Goal: Complete application form

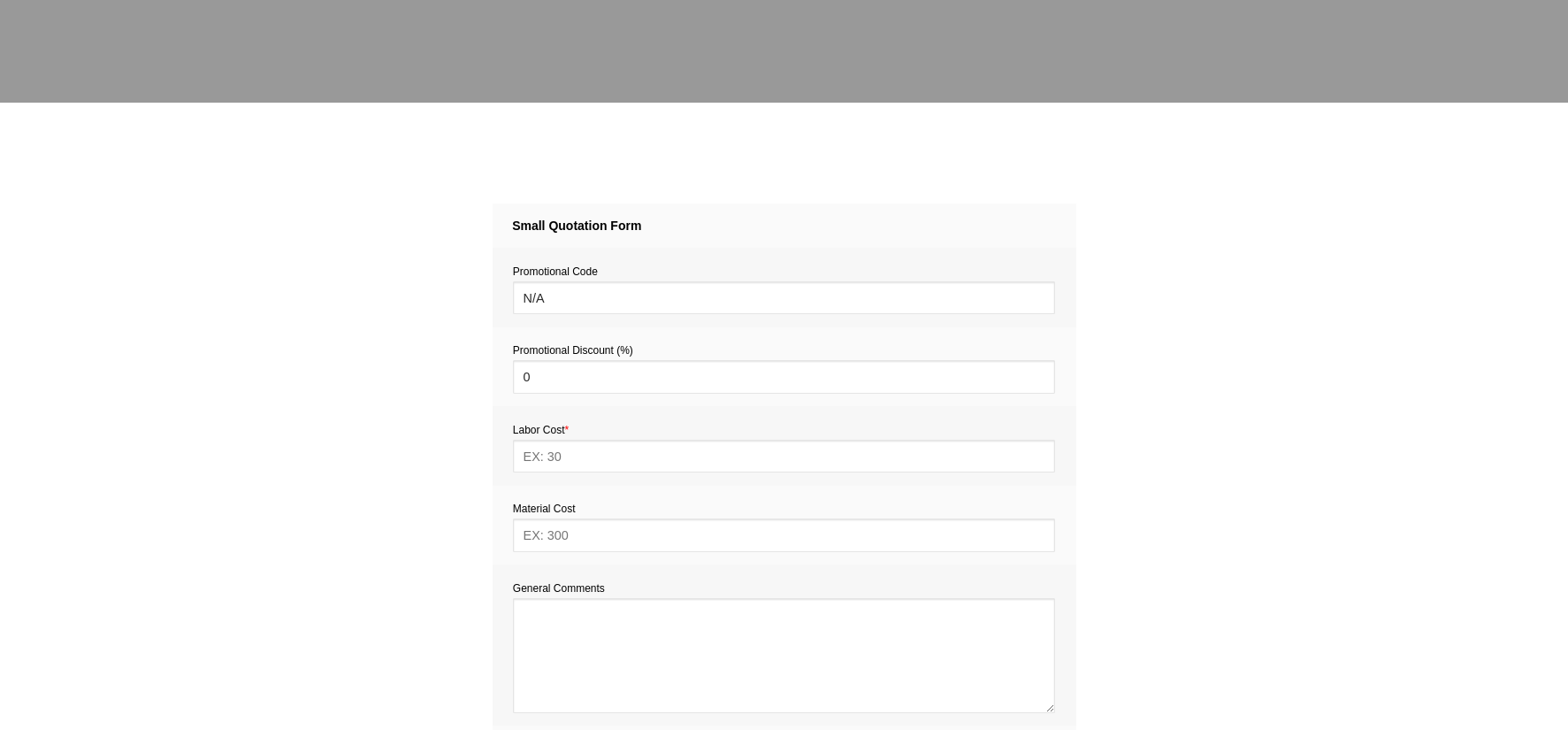
scroll to position [809, 0]
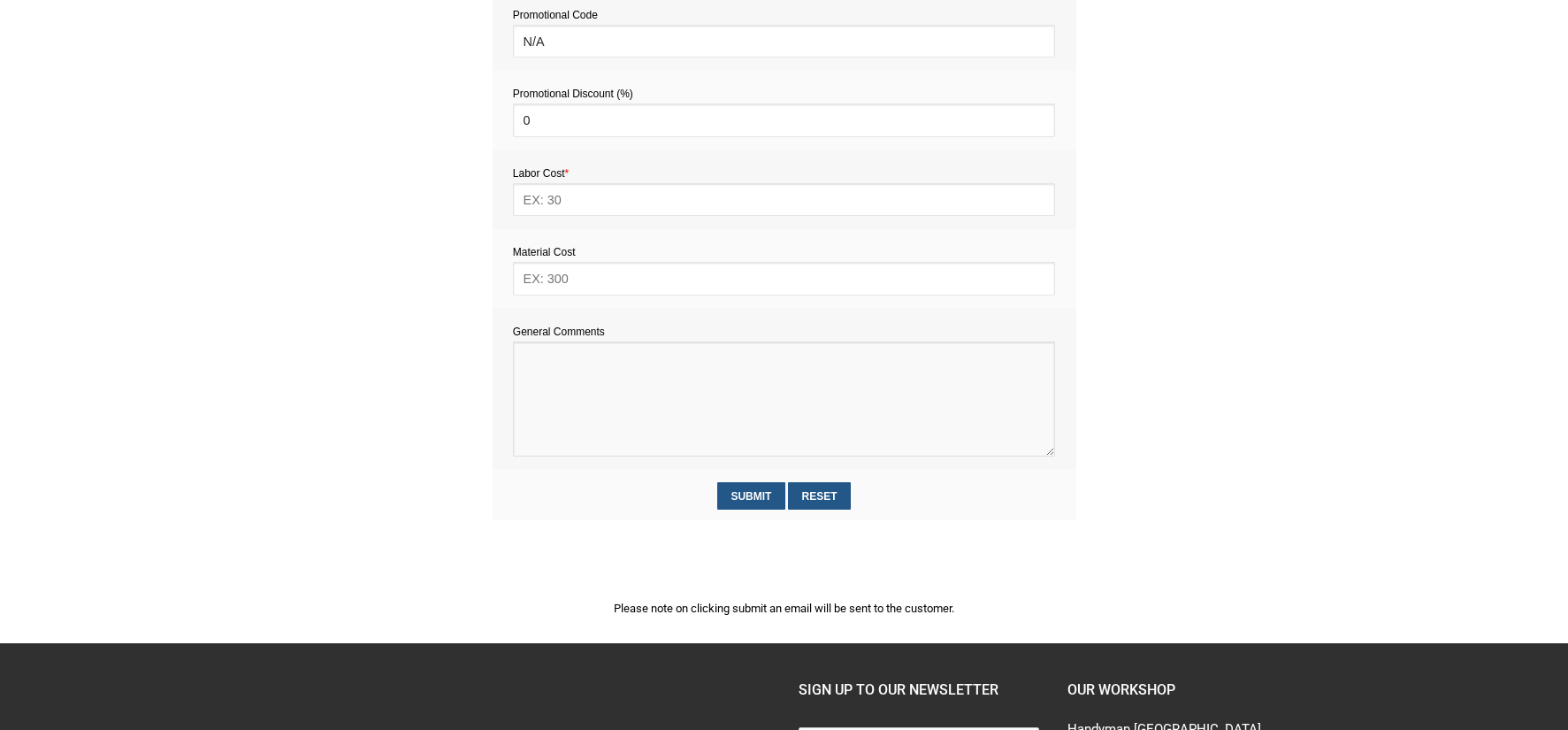
click at [567, 394] on textarea at bounding box center [784, 399] width 542 height 115
paste textarea "Estimate provision for a professional handyman (service call out and labour) to…"
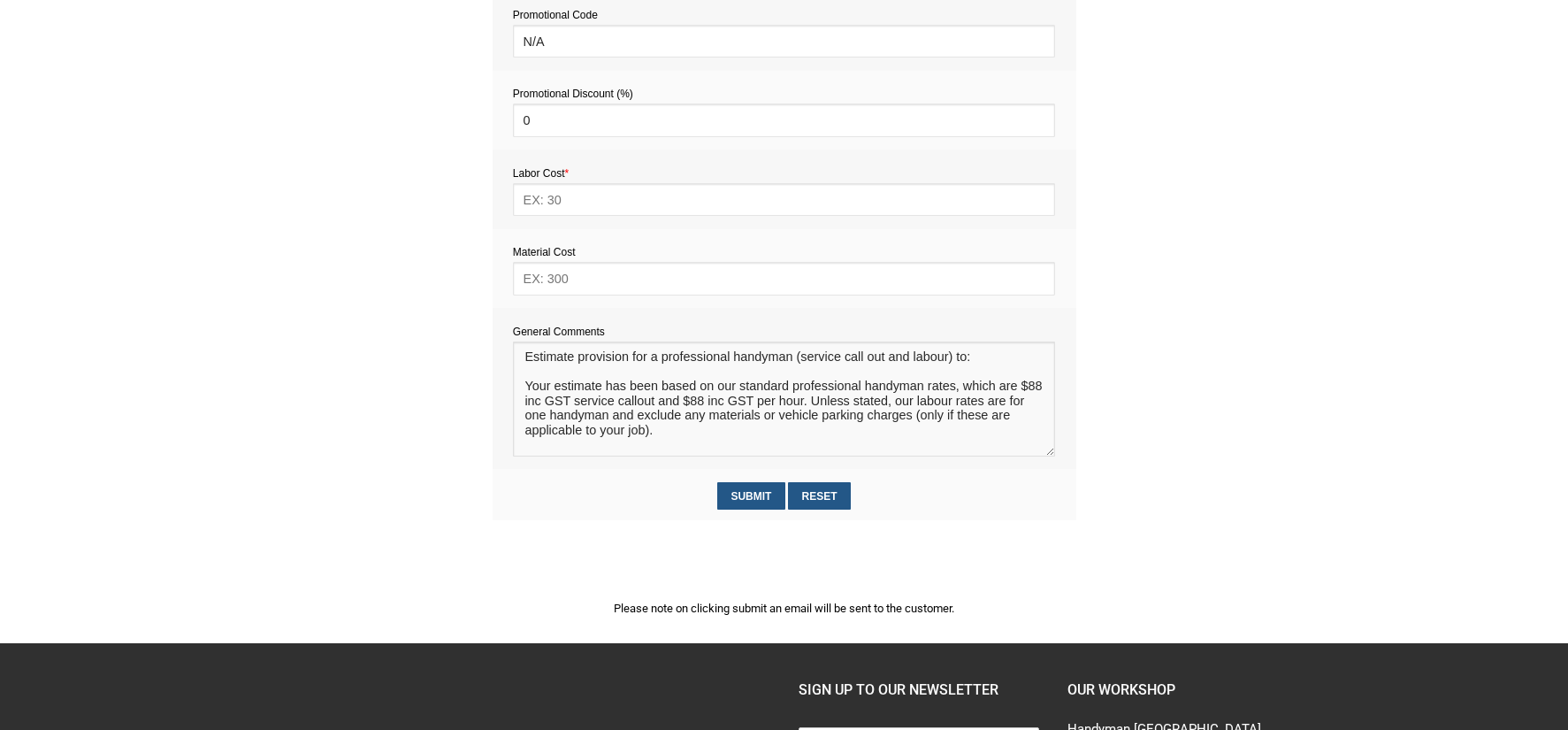
scroll to position [0, 0]
click at [539, 380] on textarea at bounding box center [784, 399] width 542 height 115
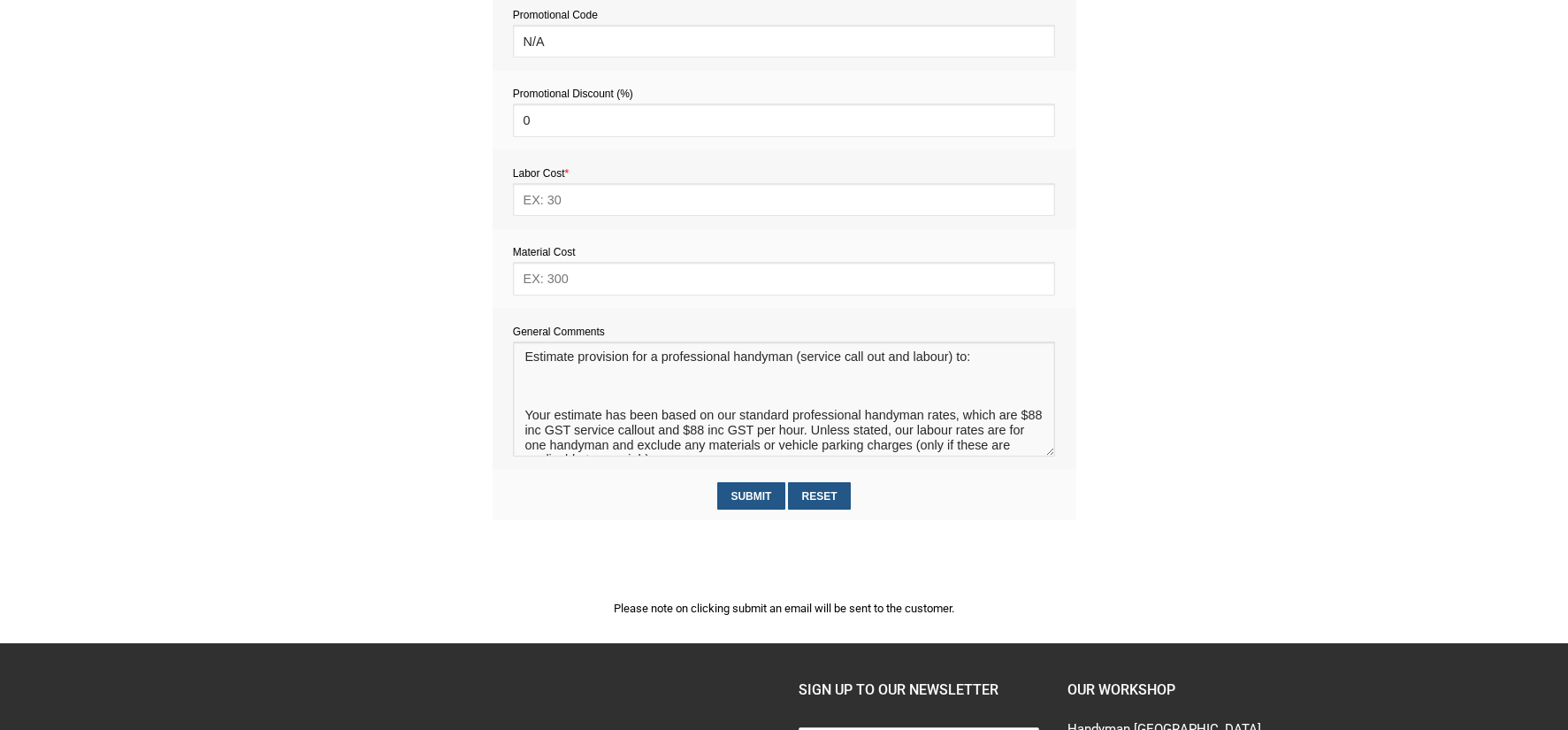
click at [542, 388] on textarea at bounding box center [784, 399] width 542 height 115
paste textarea "Drawer repairs to help self closing and opening drawers work properly put extra…"
click at [525, 389] on textarea at bounding box center [784, 399] width 542 height 115
click at [627, 403] on textarea at bounding box center [784, 399] width 542 height 115
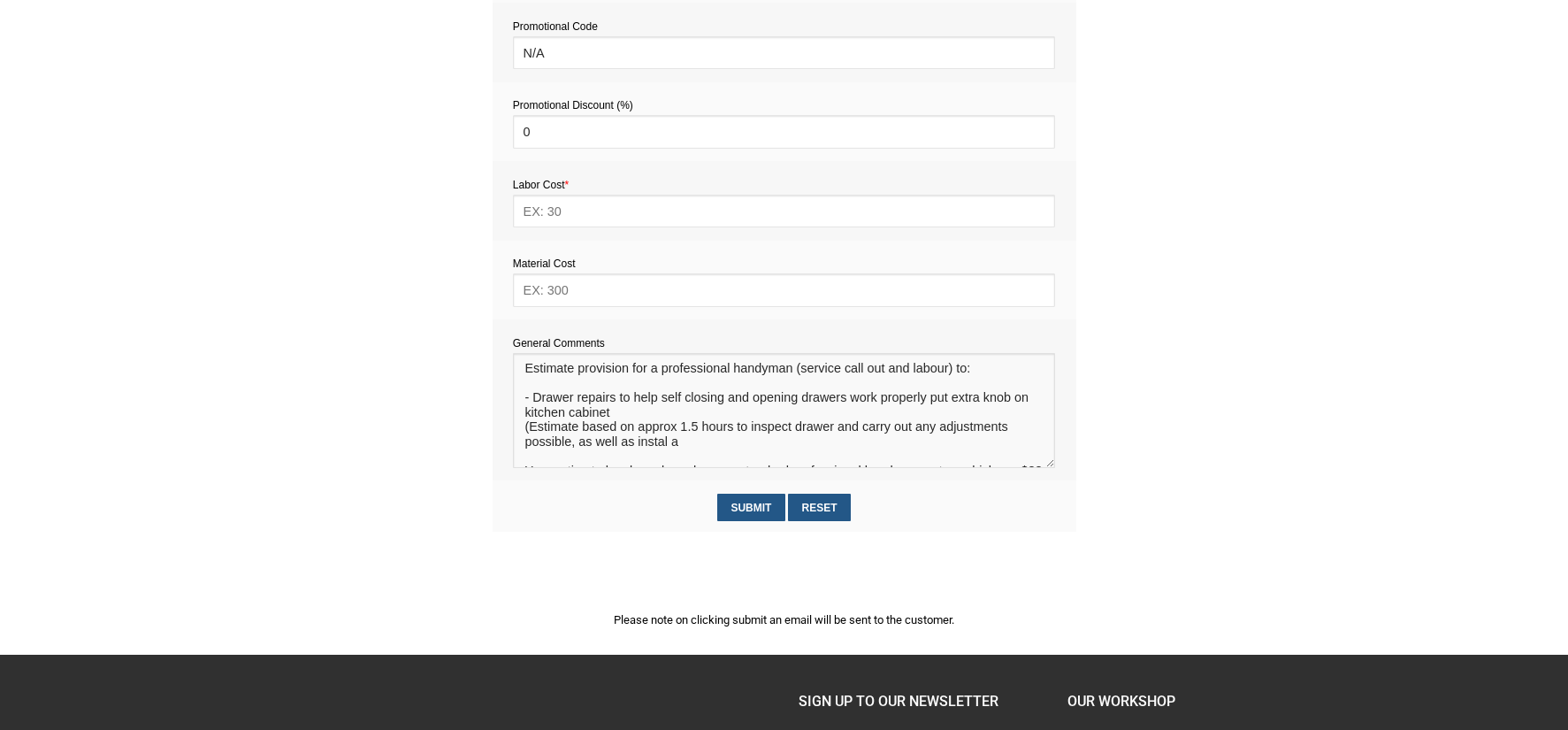
scroll to position [799, 0]
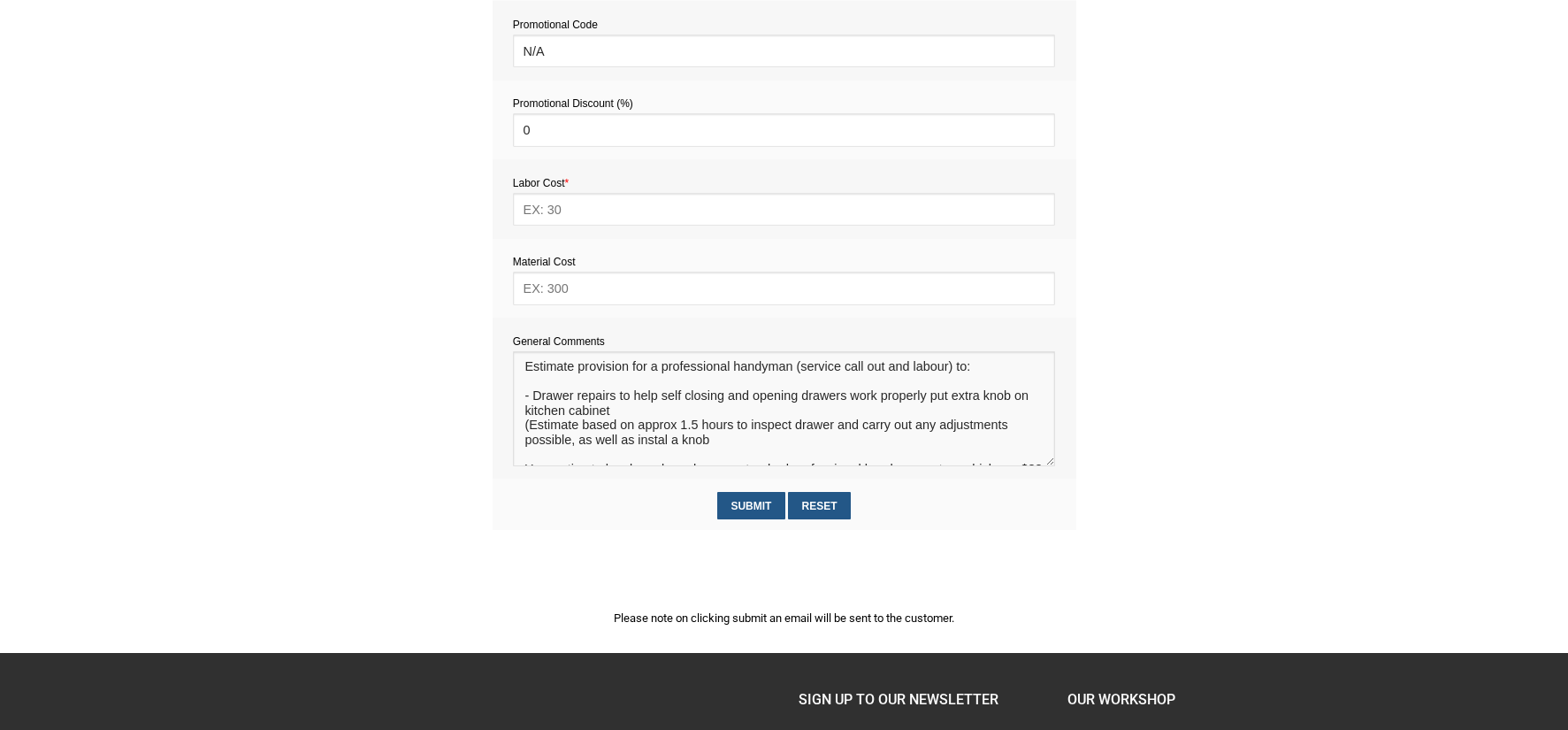
click at [668, 446] on textarea at bounding box center [784, 409] width 542 height 115
click at [718, 446] on textarea at bounding box center [784, 409] width 542 height 115
click at [697, 428] on textarea at bounding box center [784, 409] width 542 height 115
click at [723, 435] on textarea at bounding box center [784, 409] width 542 height 115
click at [721, 446] on textarea at bounding box center [784, 409] width 542 height 115
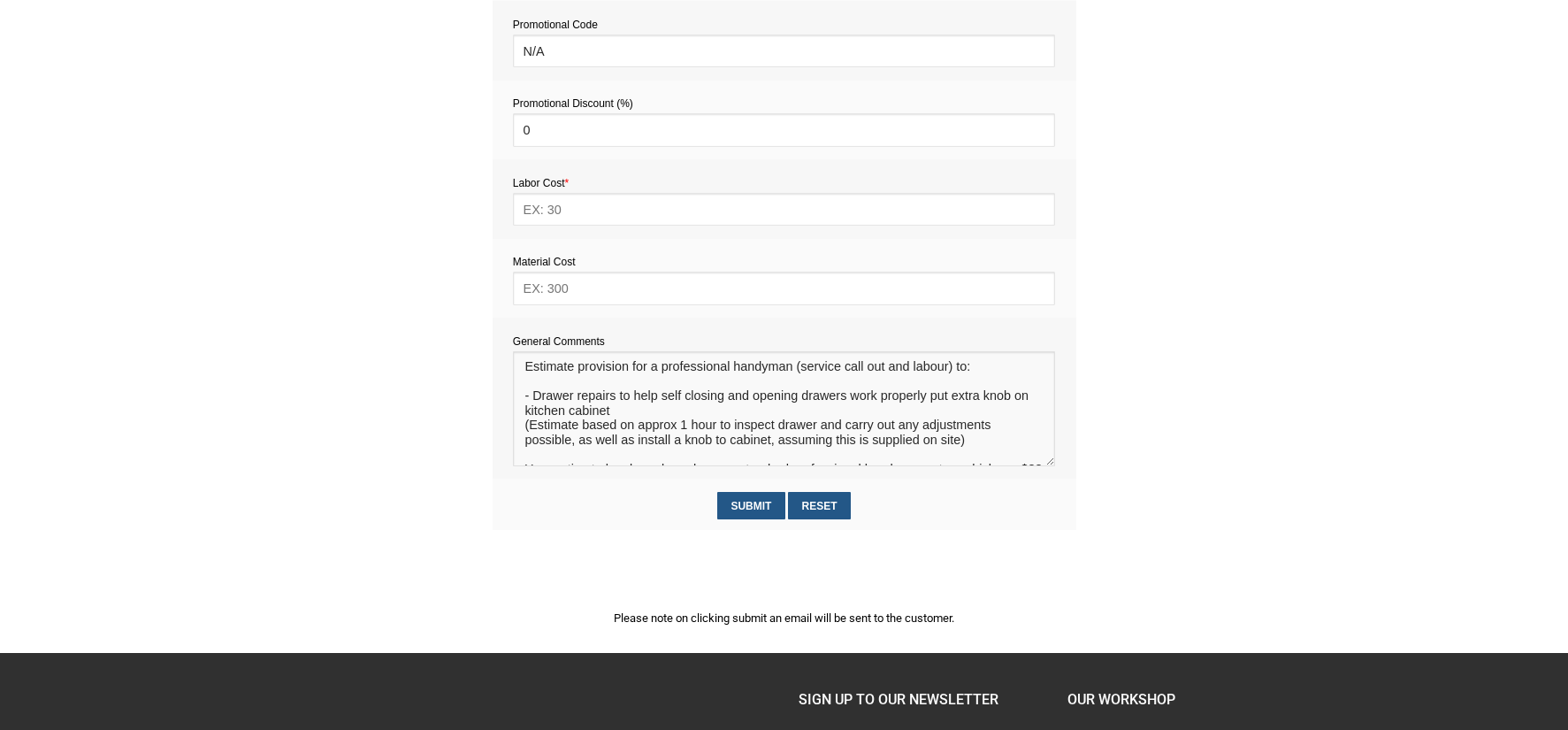
type textarea "Estimate provision for a professional handyman (service call out and labour) to…"
click at [596, 213] on input "text" at bounding box center [784, 209] width 542 height 33
type input "176"
click at [588, 286] on input "text" at bounding box center [784, 288] width 542 height 33
type input "TBC"
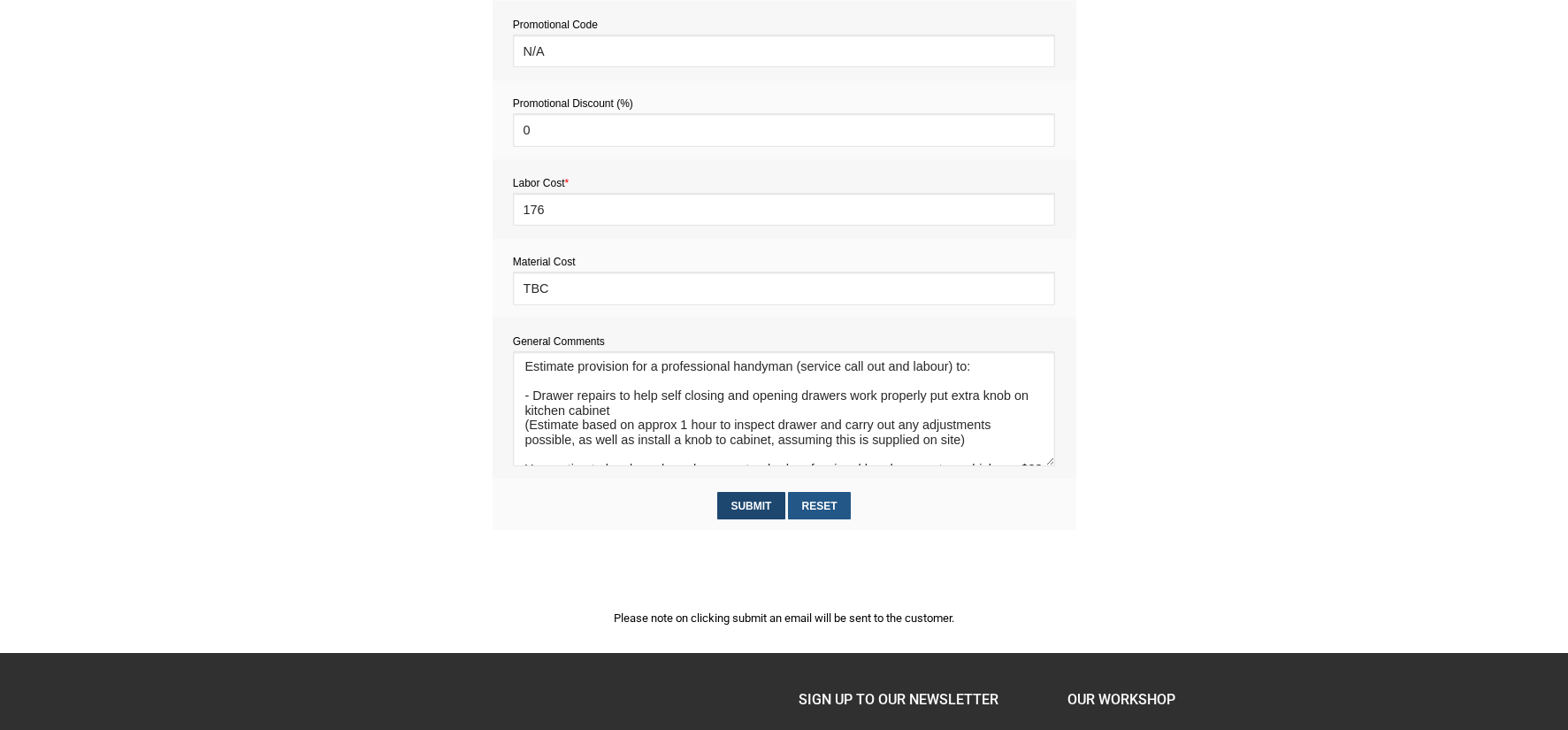
click at [755, 504] on input "Submit" at bounding box center [751, 505] width 68 height 27
